Goal: Transaction & Acquisition: Purchase product/service

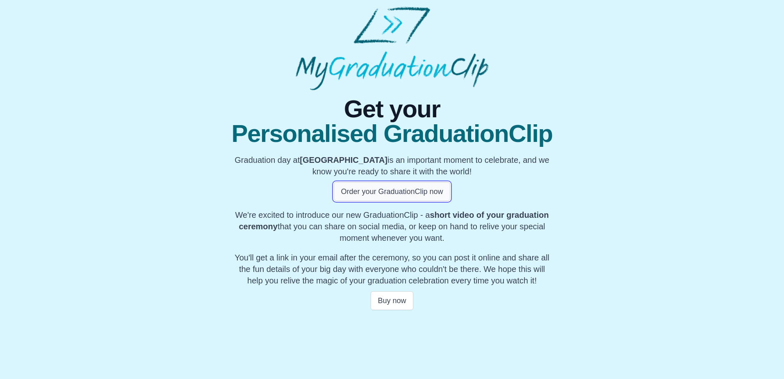
click at [427, 188] on button "Order your GraduationClip now" at bounding box center [392, 191] width 116 height 19
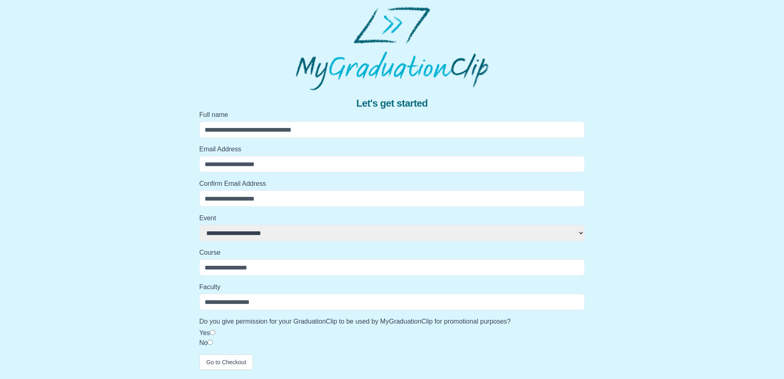
click at [372, 72] on img at bounding box center [392, 49] width 193 height 84
click at [375, 112] on label "Full name" at bounding box center [391, 115] width 385 height 10
click at [375, 121] on input "Full name" at bounding box center [391, 129] width 385 height 16
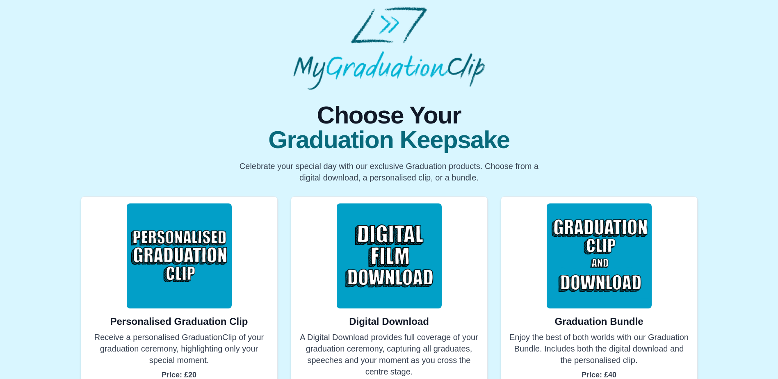
scroll to position [57, 0]
